Goal: Task Accomplishment & Management: Manage account settings

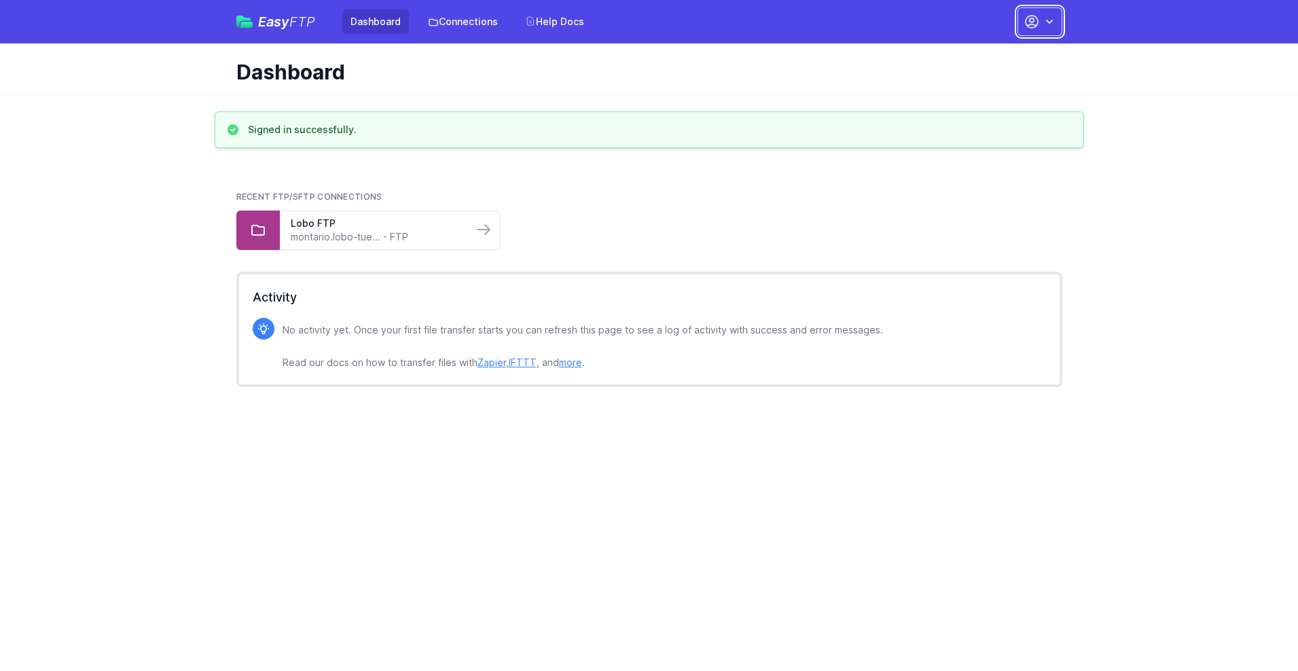
click at [1040, 22] on button "button" at bounding box center [1039, 21] width 45 height 29
click at [997, 56] on link "Account Settings" at bounding box center [997, 56] width 130 height 24
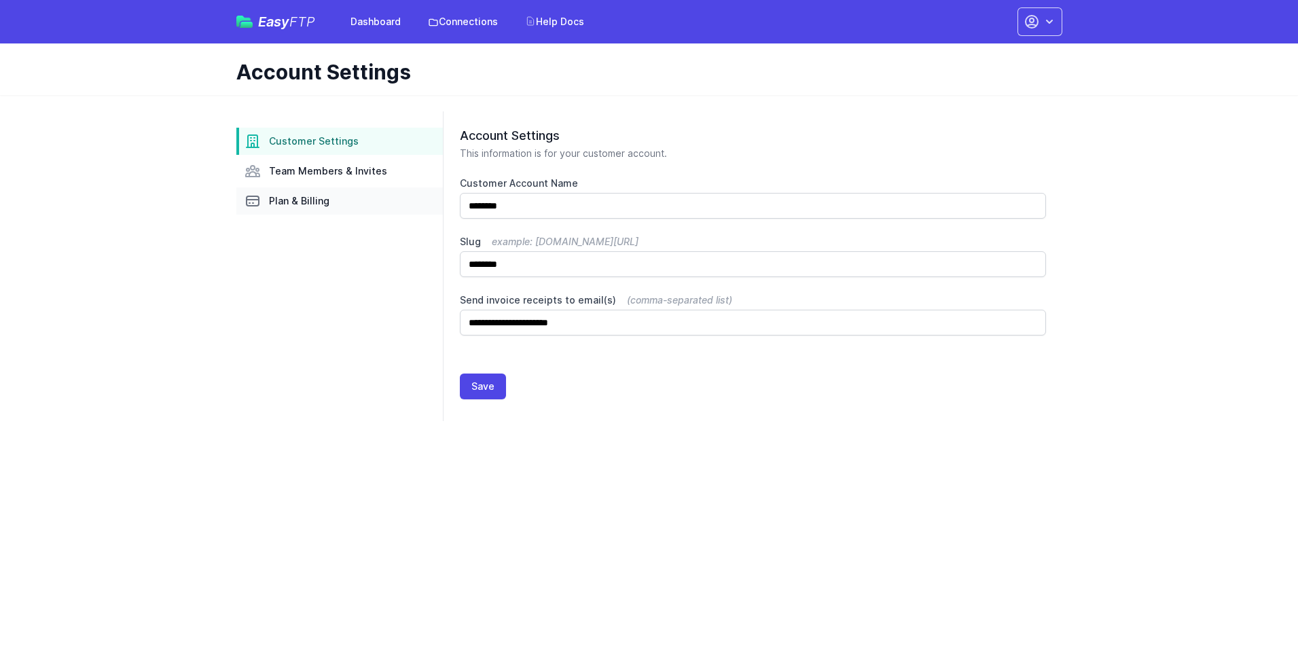
click at [339, 201] on link "Plan & Billing" at bounding box center [339, 200] width 206 height 27
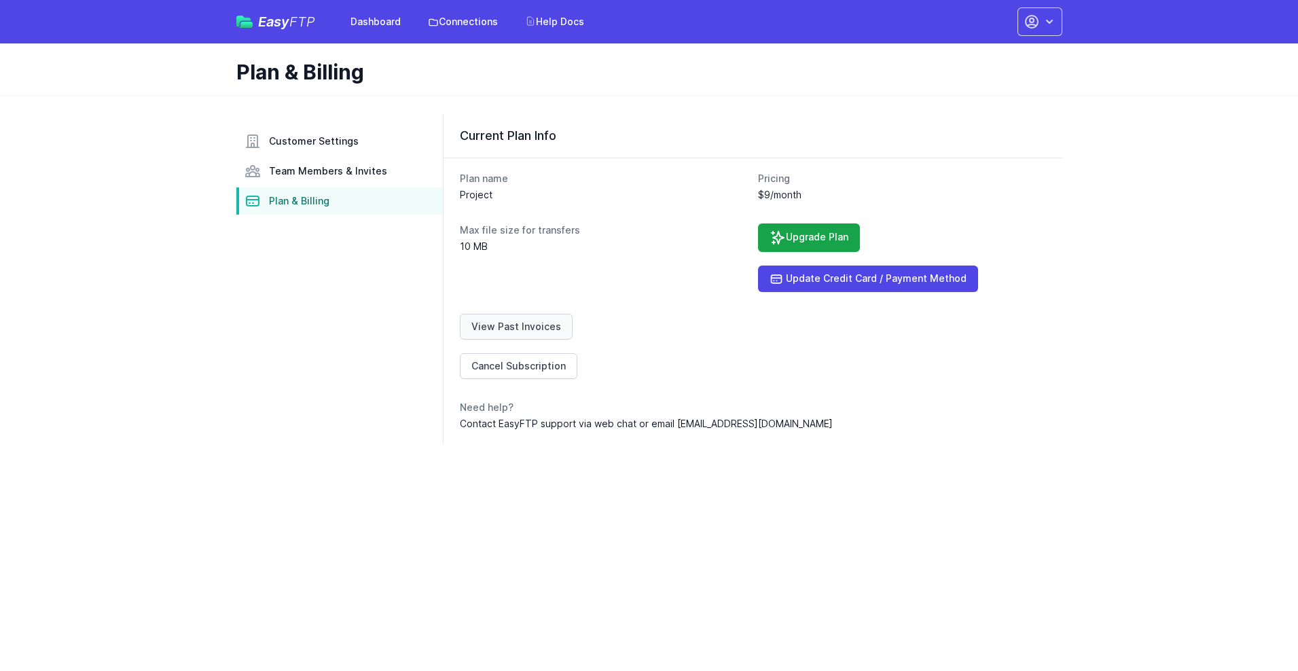
click at [513, 327] on link "View Past Invoices" at bounding box center [516, 327] width 113 height 26
